Goal: Information Seeking & Learning: Find specific fact

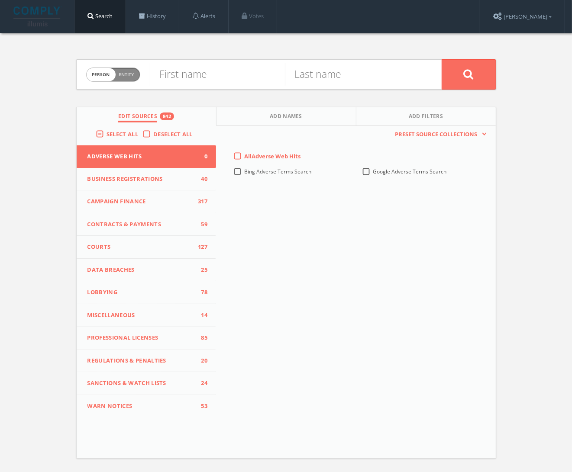
click at [132, 78] on span "Entity" at bounding box center [126, 74] width 15 height 6
checkbox input "true"
click at [108, 138] on span "Select All" at bounding box center [122, 134] width 32 height 8
click at [0, 0] on input "Select All" at bounding box center [0, 0] width 0 height 0
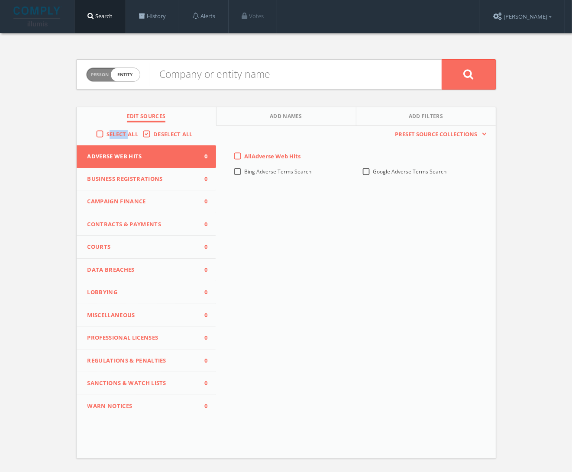
click at [108, 138] on label "Select All" at bounding box center [124, 134] width 36 height 9
click at [0, 0] on input "Select All" at bounding box center [0, 0] width 0 height 0
click at [222, 83] on input "text" at bounding box center [296, 74] width 292 height 23
type input "10 cubed"
click at [441, 59] on button at bounding box center [468, 74] width 54 height 30
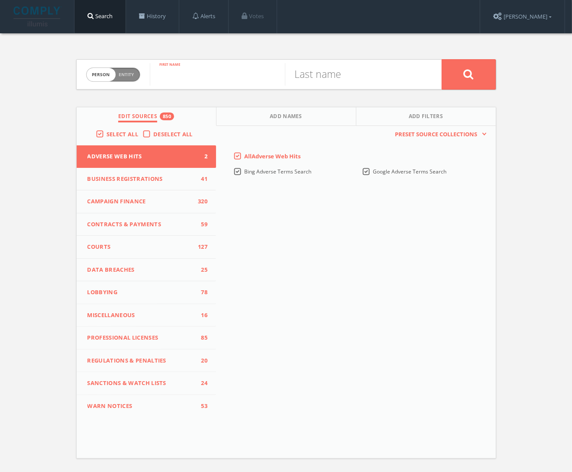
click at [212, 77] on input "text" at bounding box center [217, 74] width 135 height 23
click at [102, 74] on span "person" at bounding box center [101, 74] width 29 height 13
click at [114, 76] on span "entity" at bounding box center [125, 74] width 29 height 13
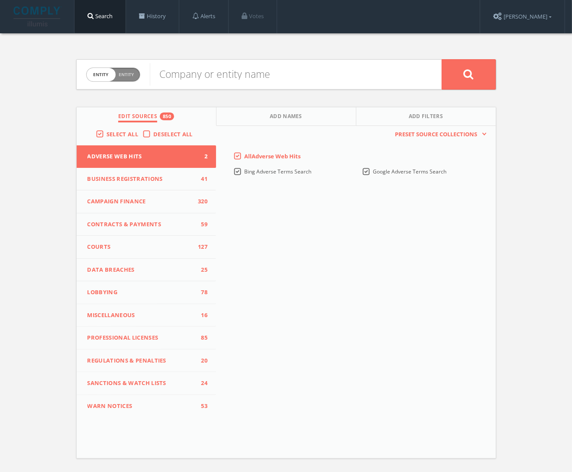
checkbox input "false"
click at [207, 76] on input "text" at bounding box center [217, 74] width 135 height 23
click at [220, 77] on input "Nduvo Salaam" at bounding box center [217, 74] width 135 height 23
type input "Nduvo"
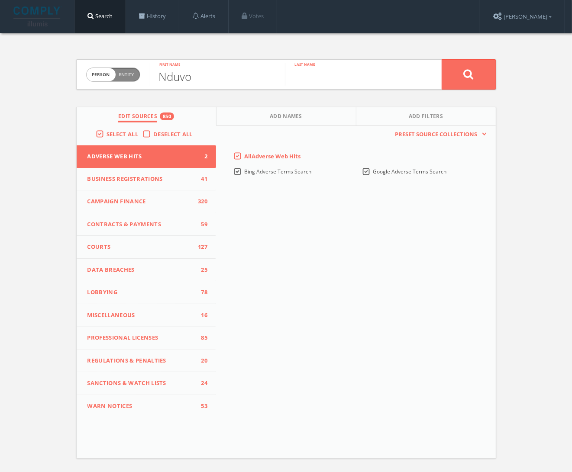
click at [300, 79] on input "text" at bounding box center [352, 74] width 135 height 23
paste input "Salaam"
type input "Salaam"
click at [441, 59] on button at bounding box center [468, 74] width 54 height 30
click at [132, 69] on span "Person Entity" at bounding box center [113, 74] width 53 height 13
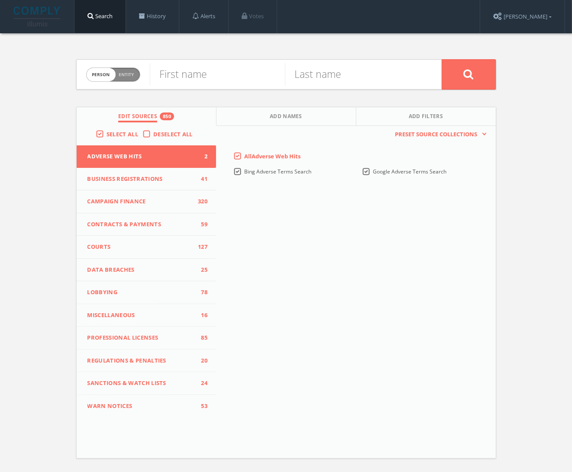
checkbox input "true"
click at [215, 72] on input "text" at bounding box center [296, 74] width 292 height 23
paste input "[GEOGRAPHIC_DATA]"
type input "[GEOGRAPHIC_DATA]"
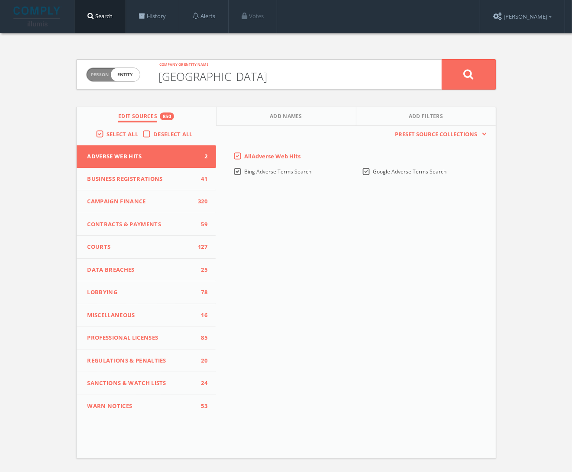
click at [441, 59] on button at bounding box center [468, 74] width 54 height 30
click at [194, 72] on input "text" at bounding box center [217, 74] width 135 height 23
type input "[PERSON_NAME]"
click at [441, 59] on button at bounding box center [468, 74] width 54 height 30
